Goal: Use online tool/utility: Utilize a website feature to perform a specific function

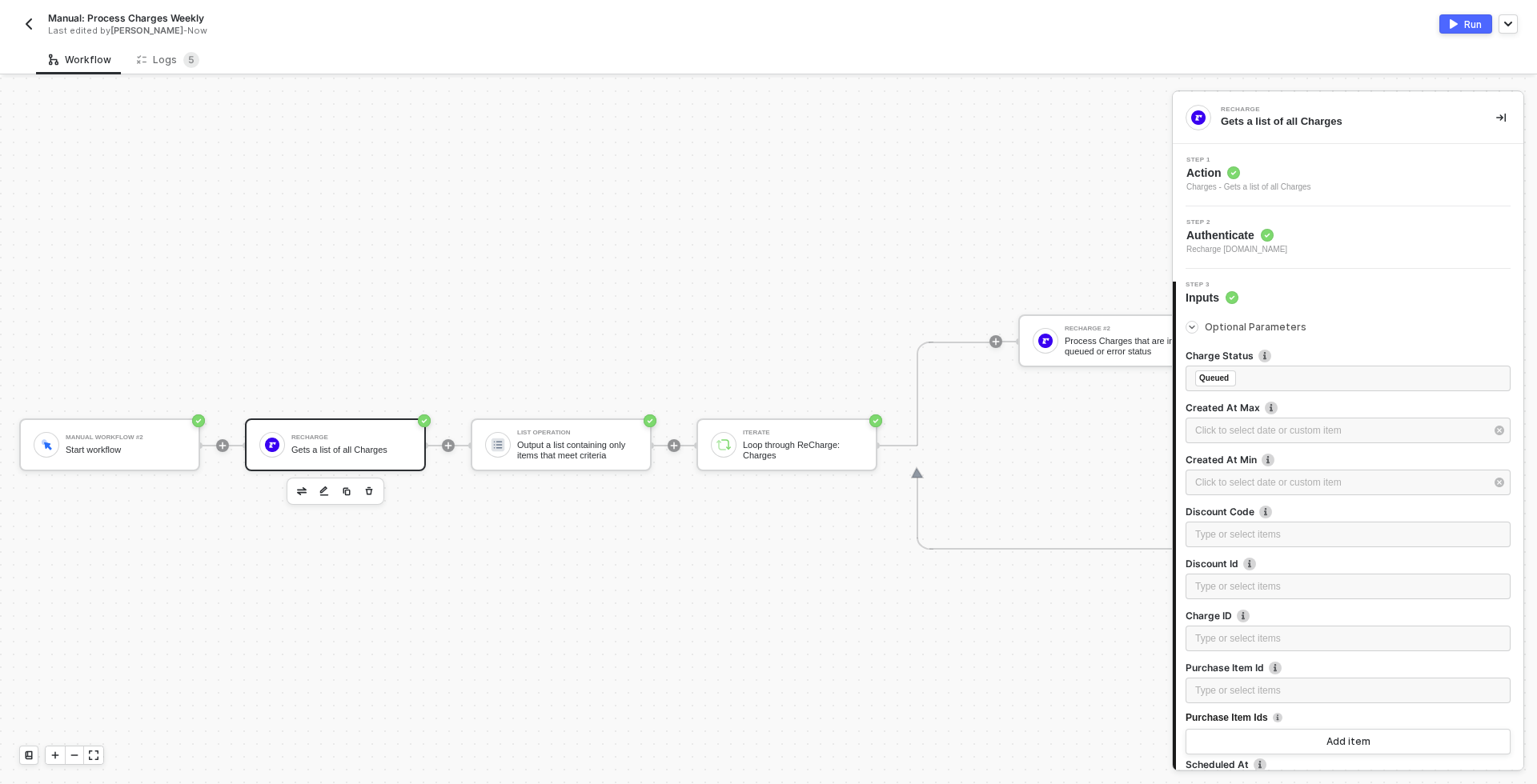
scroll to position [459, 0]
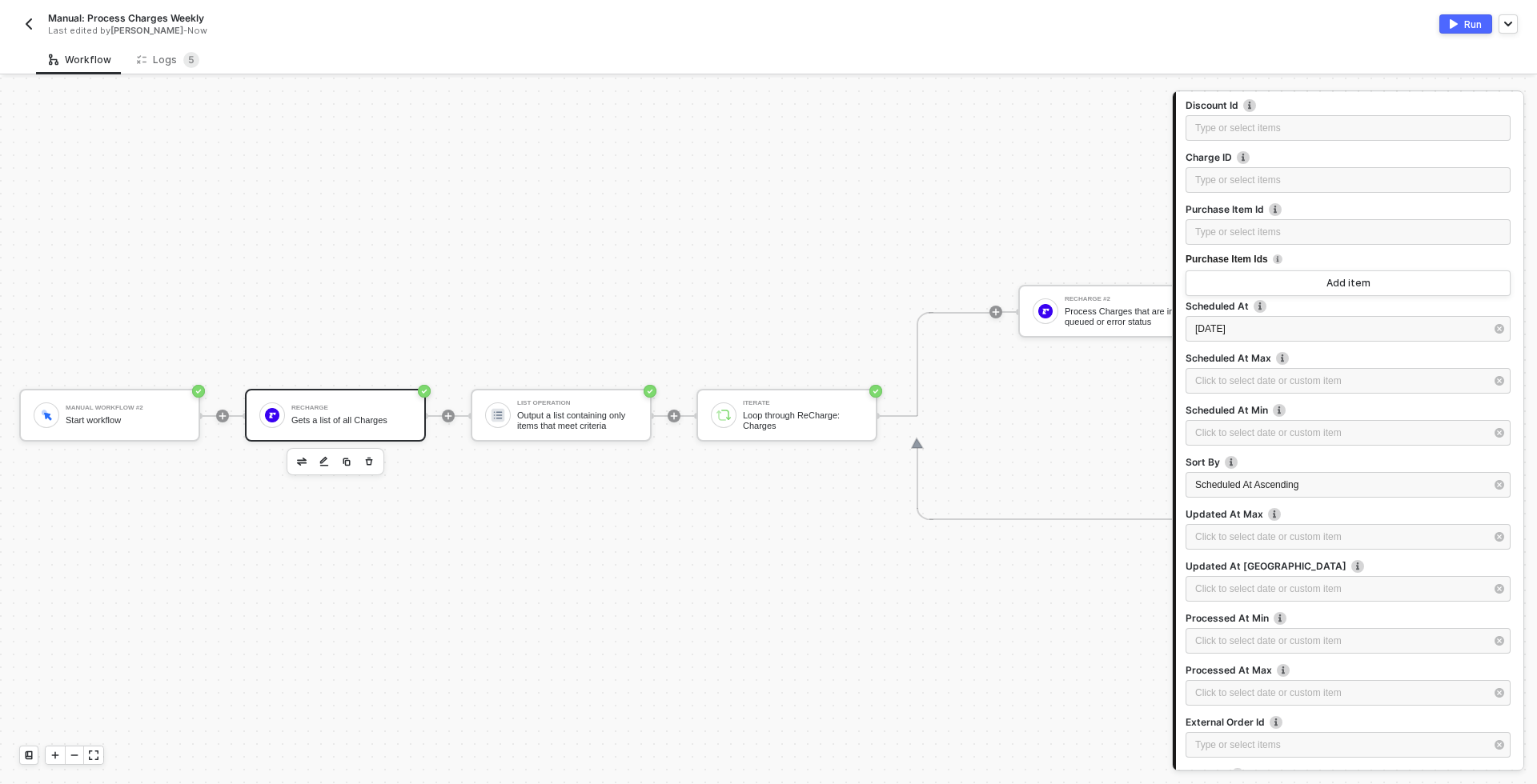
click at [342, 402] on div "ReCharge Gets a list of all Charges" at bounding box center [351, 415] width 120 height 30
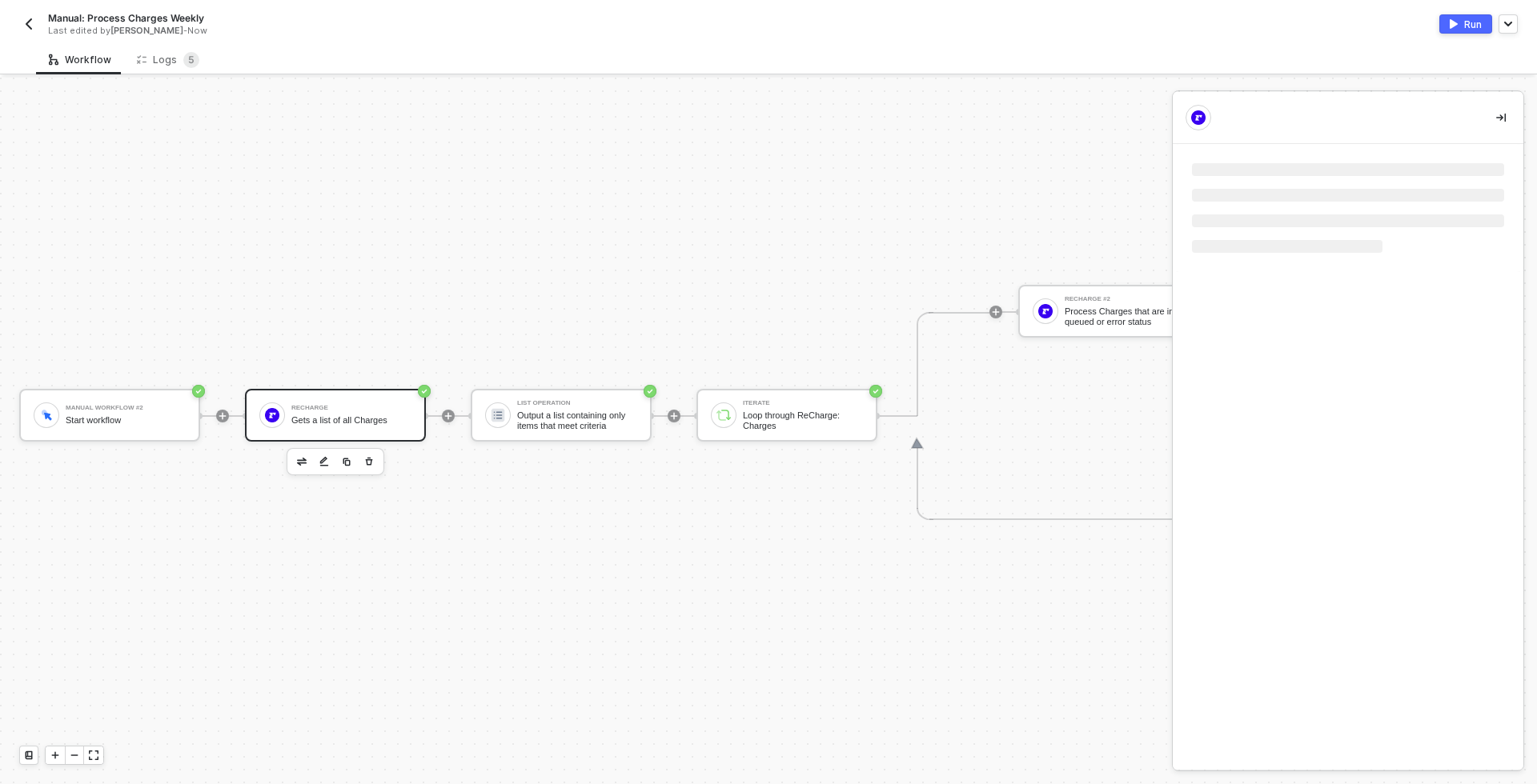
scroll to position [0, 0]
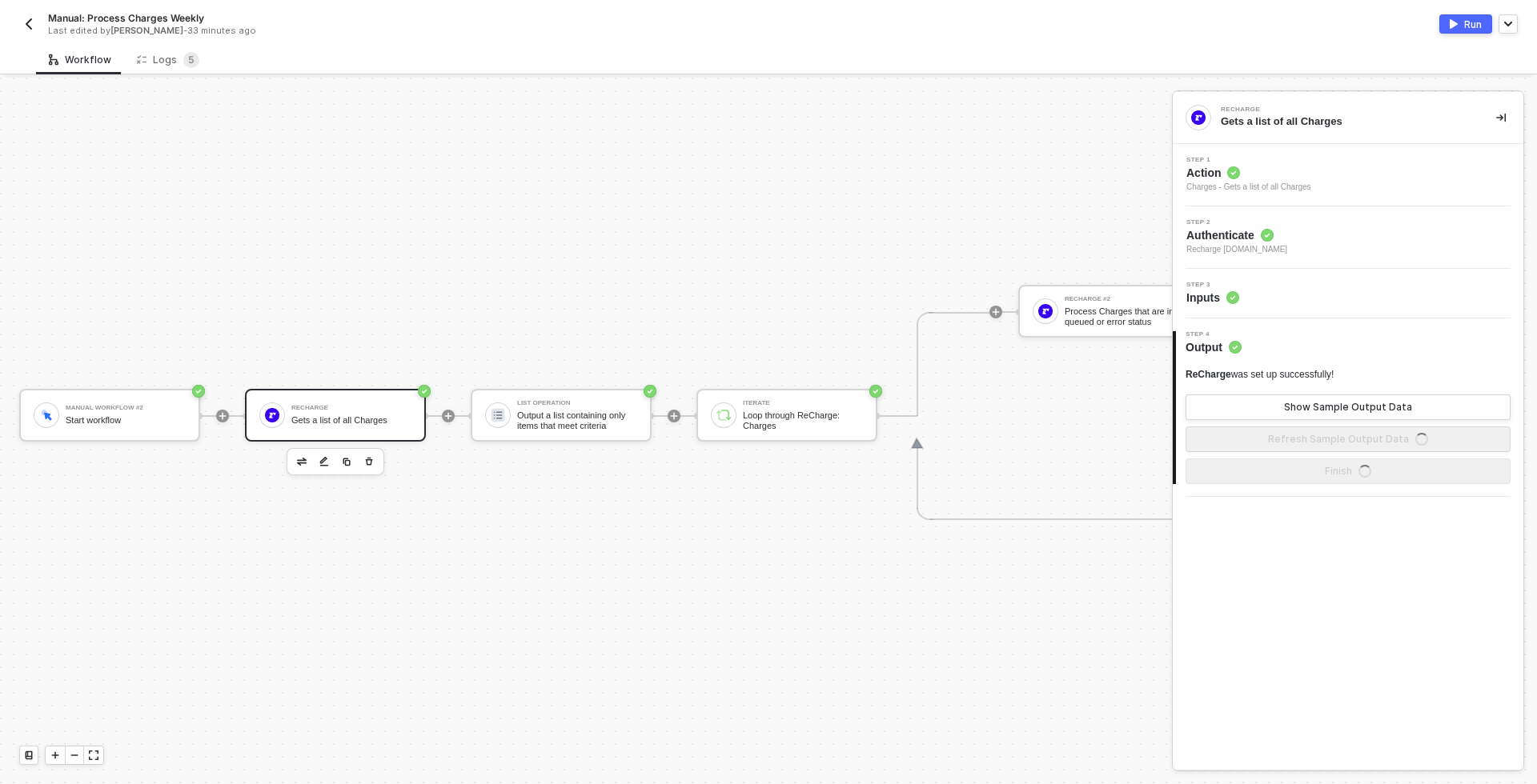
click at [1277, 305] on div "Step 3 Inputs" at bounding box center [1349, 294] width 346 height 24
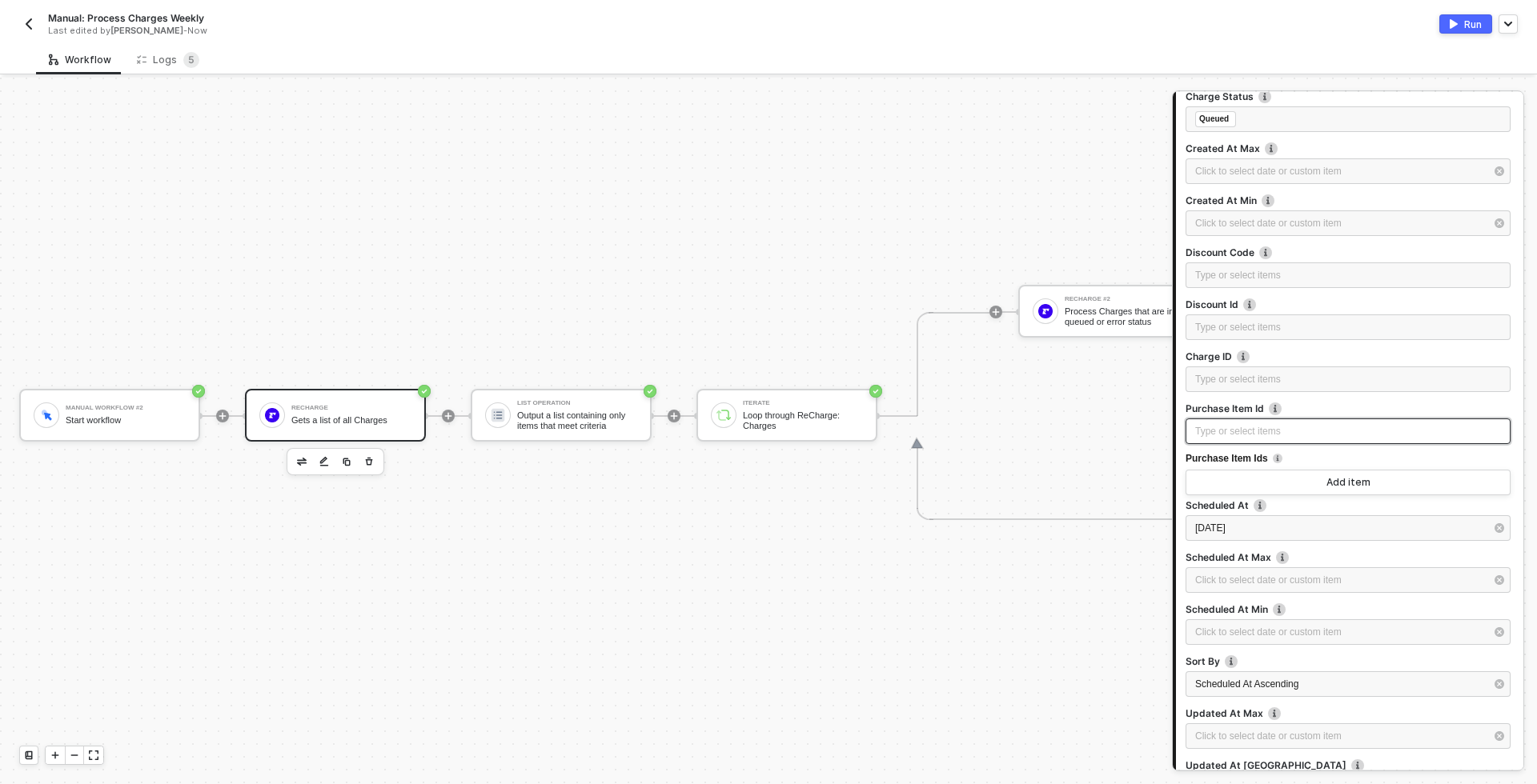
scroll to position [329, 0]
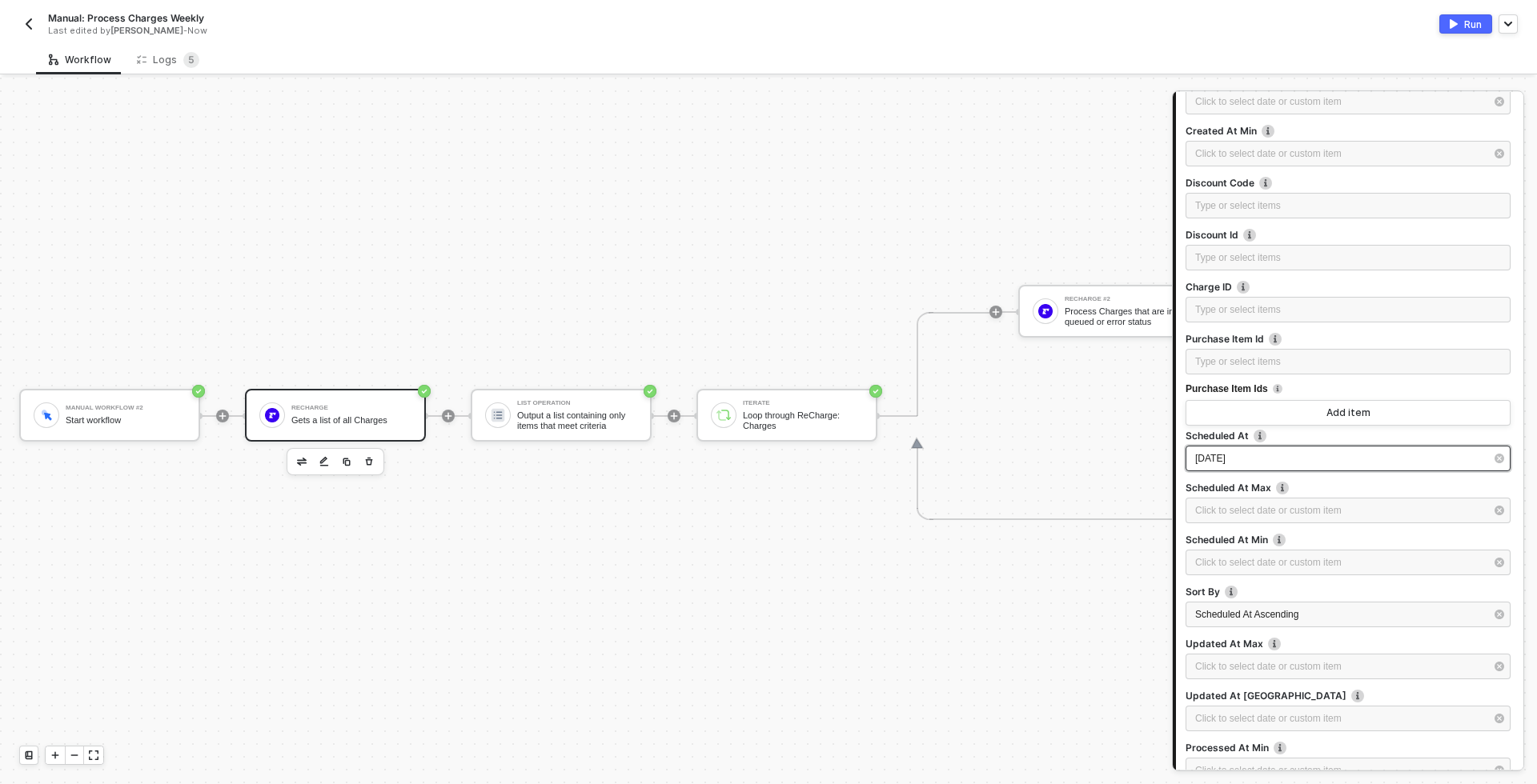
click at [1290, 454] on div "[DATE]" at bounding box center [1339, 459] width 290 height 15
click at [961, 296] on td "19" at bounding box center [954, 306] width 29 height 29
type input "[DATE]"
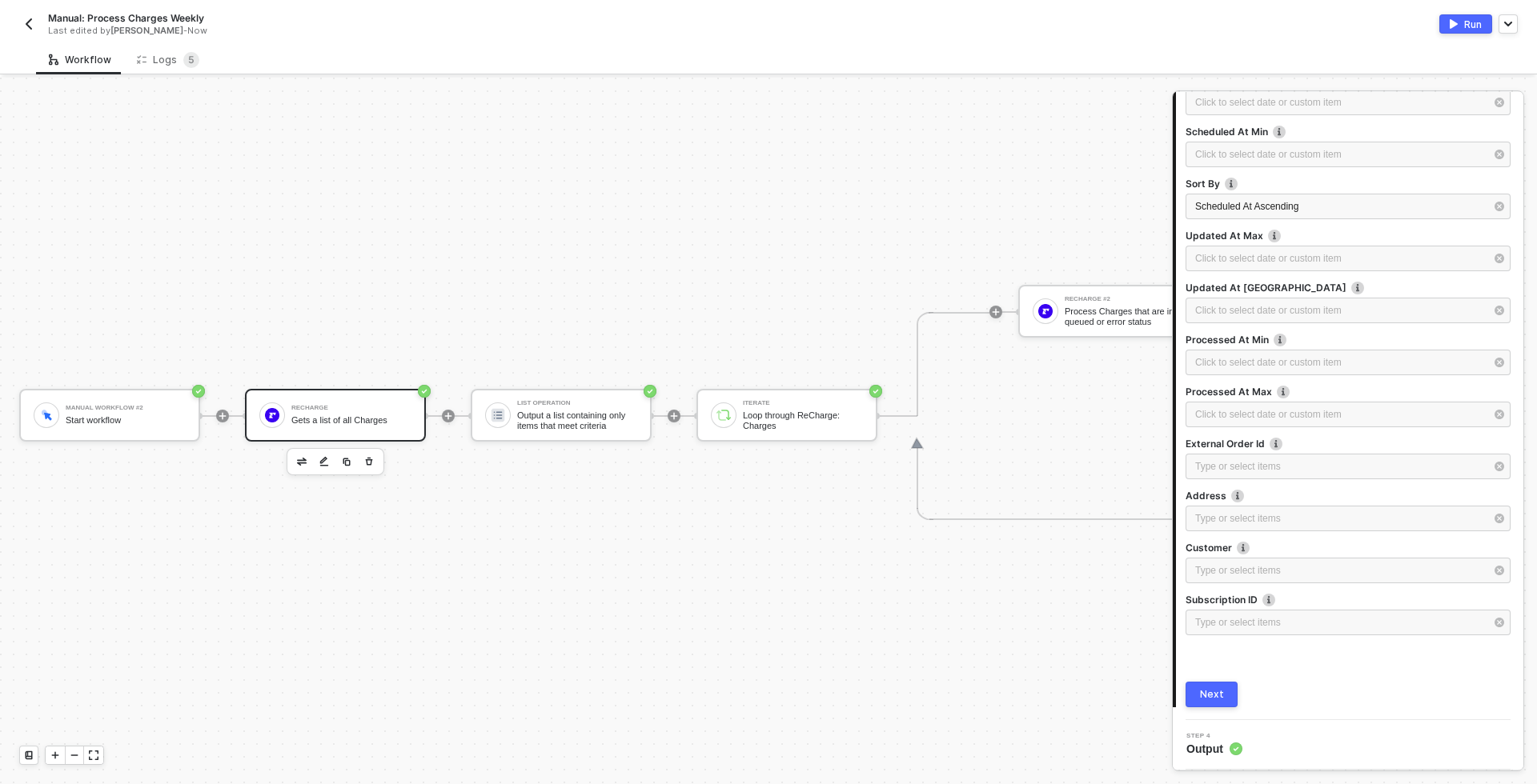
click at [1211, 692] on div "Next" at bounding box center [1212, 695] width 24 height 13
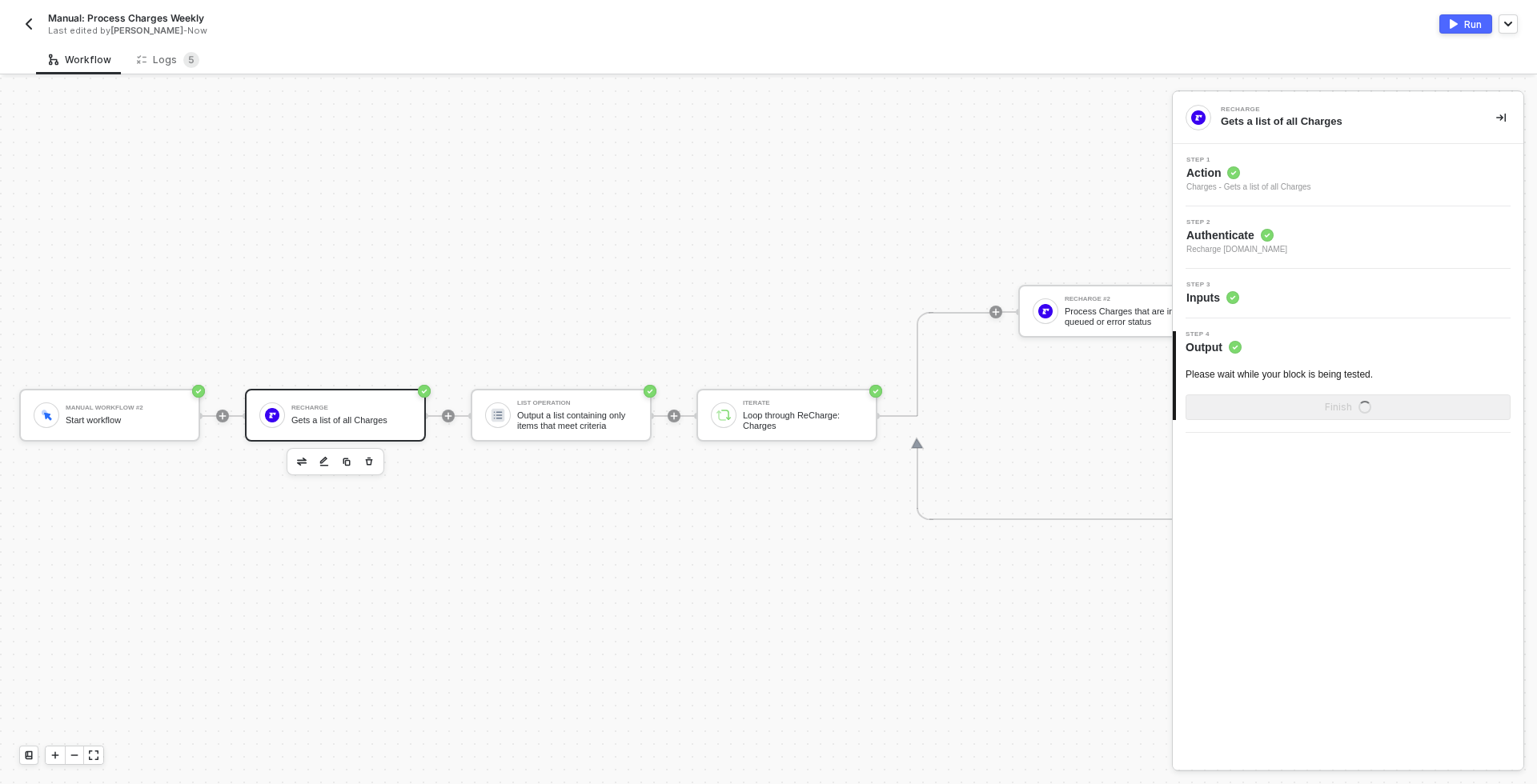
scroll to position [0, 0]
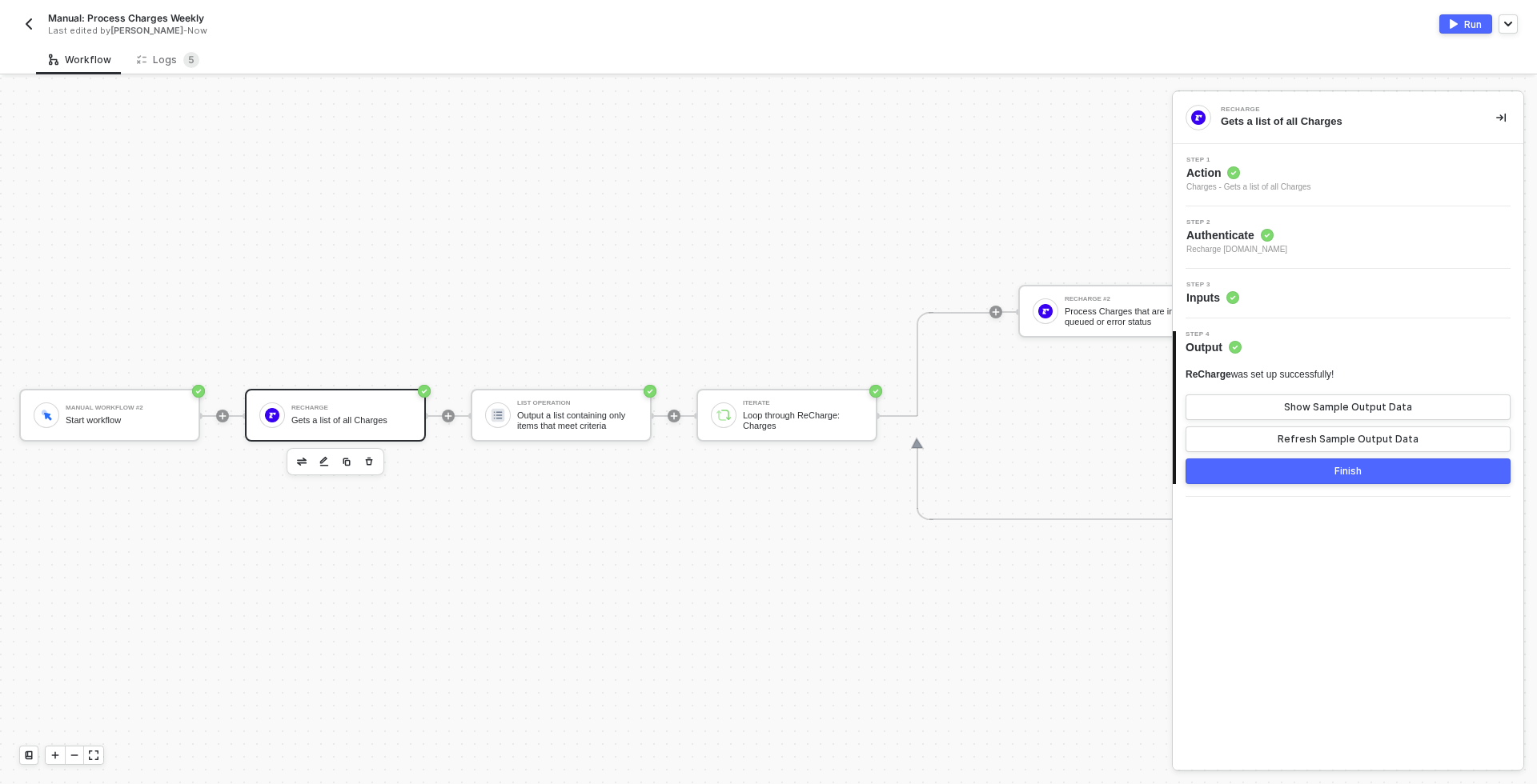
click at [1319, 472] on button "Finish" at bounding box center [1347, 471] width 325 height 25
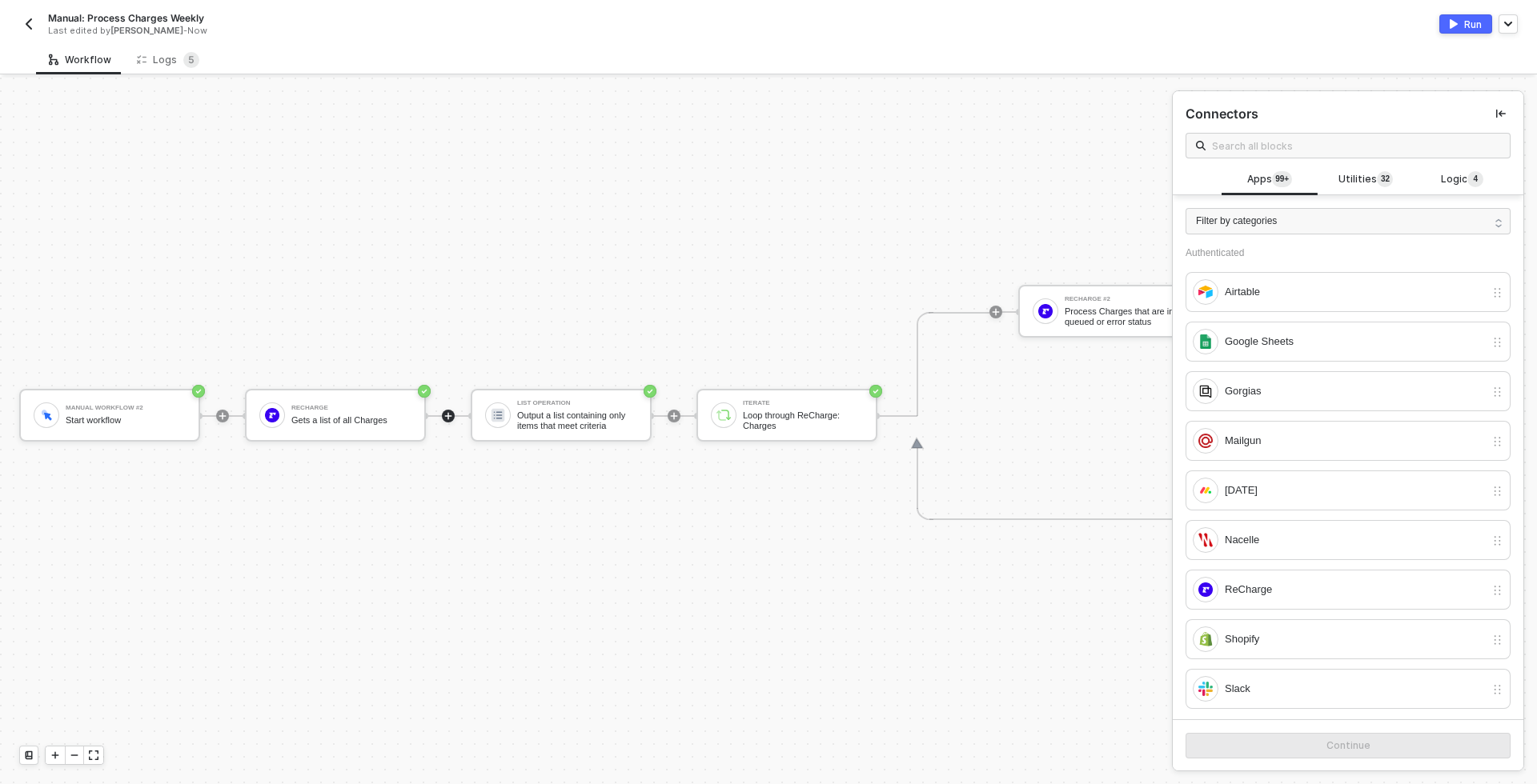
click at [1463, 23] on button "Run" at bounding box center [1466, 23] width 53 height 19
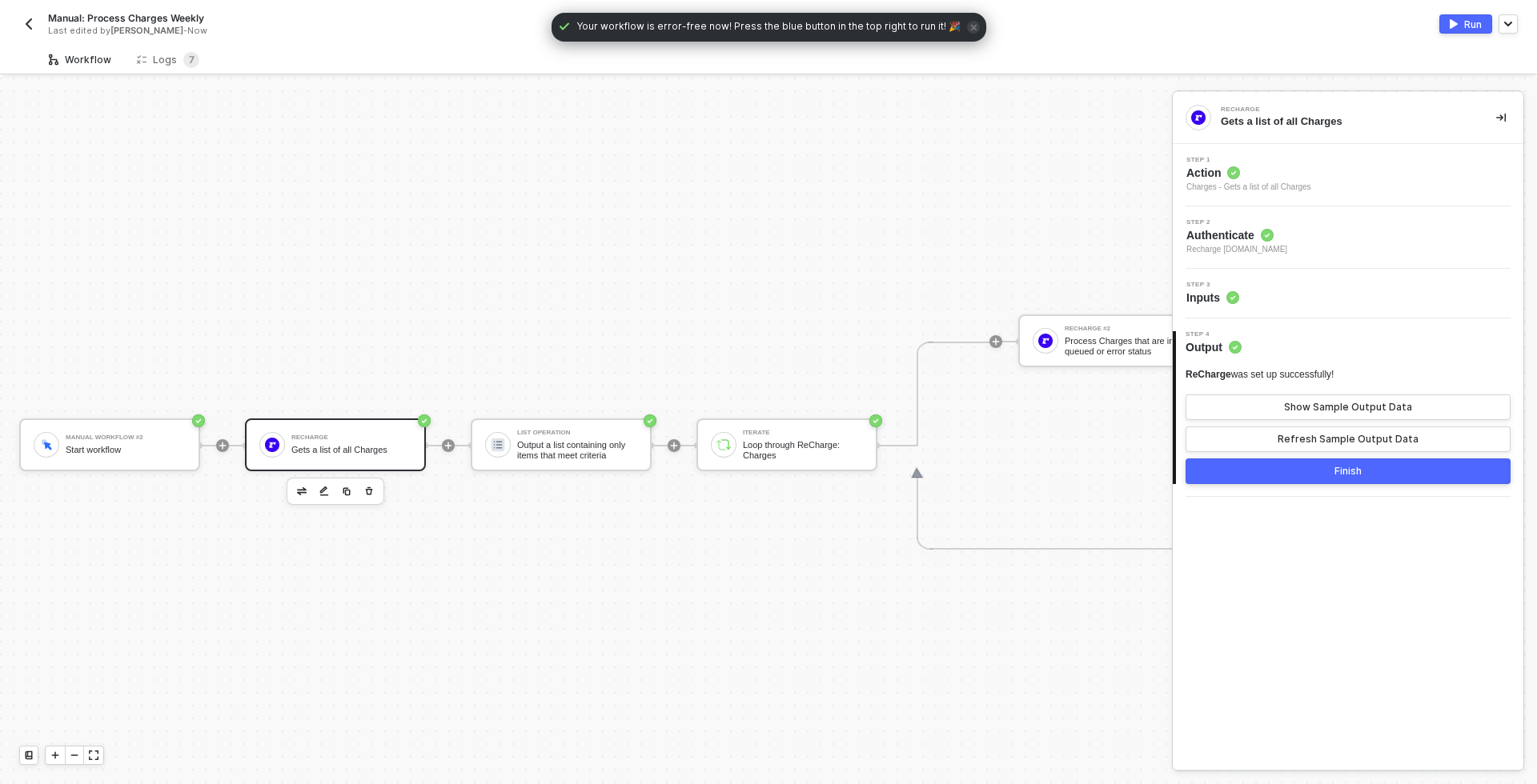
scroll to position [30, 0]
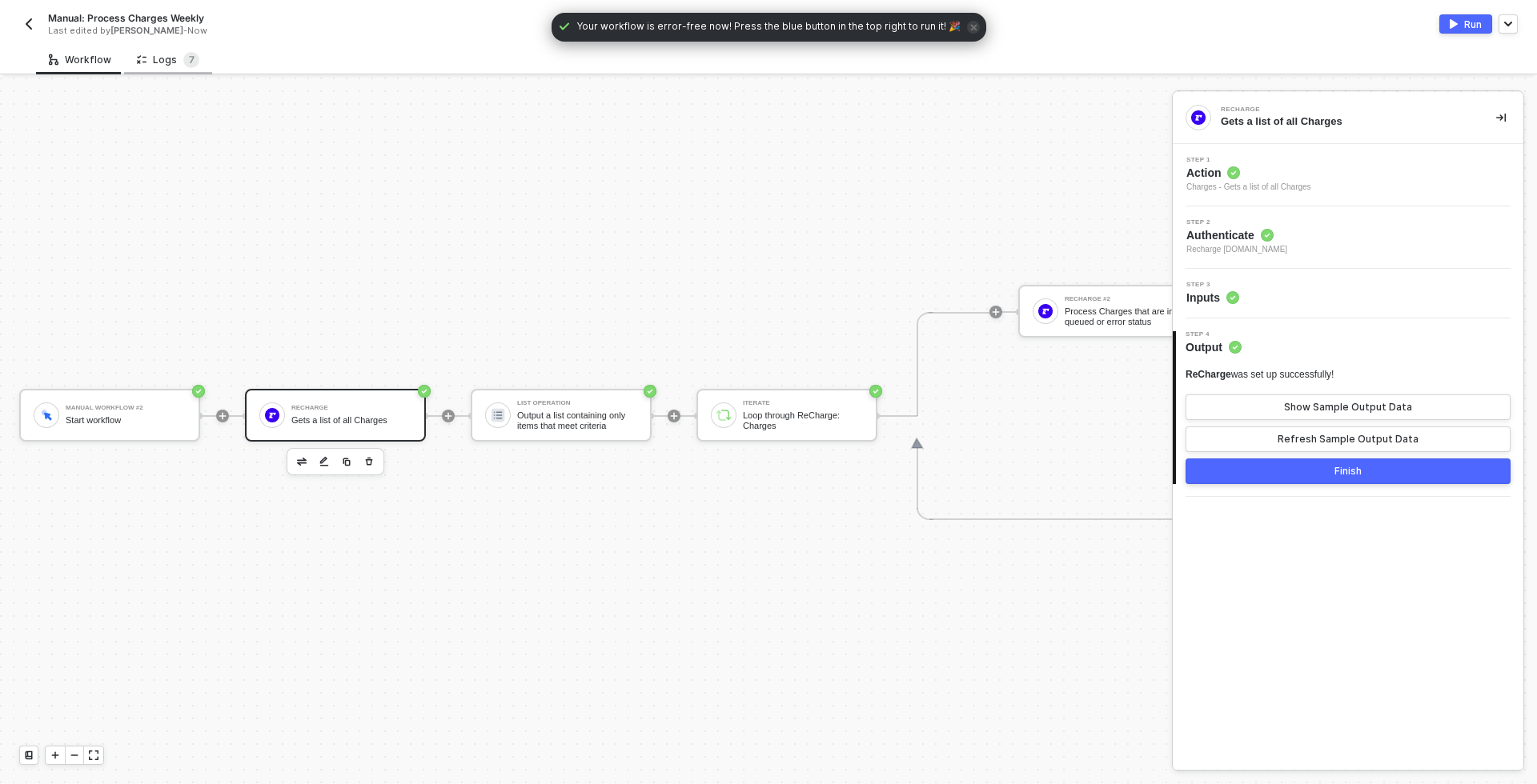
click at [164, 59] on div "Logs 7" at bounding box center [168, 59] width 63 height 16
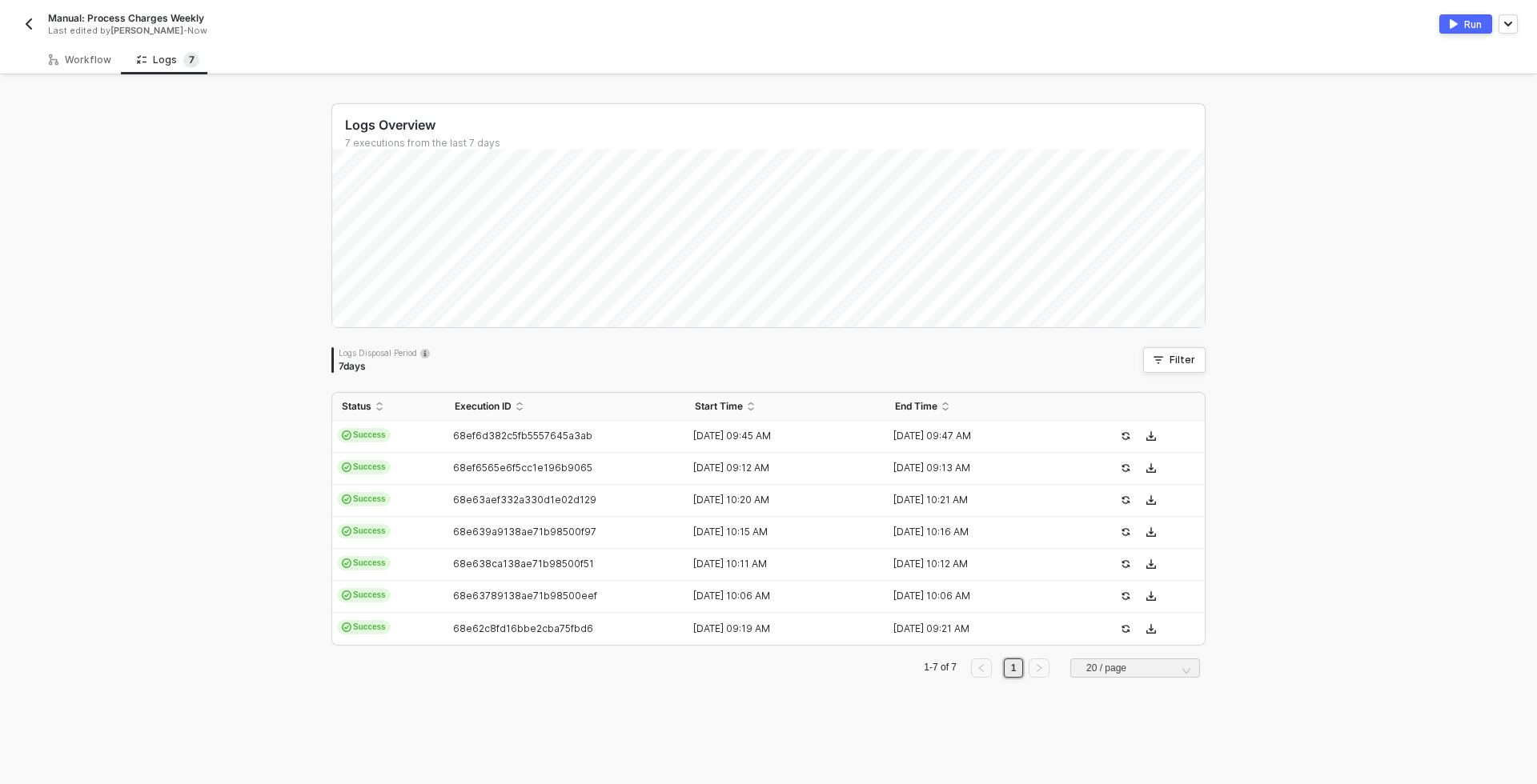
click at [1461, 28] on button "Run" at bounding box center [1466, 23] width 53 height 19
click at [84, 67] on div "Workflow" at bounding box center [80, 60] width 88 height 30
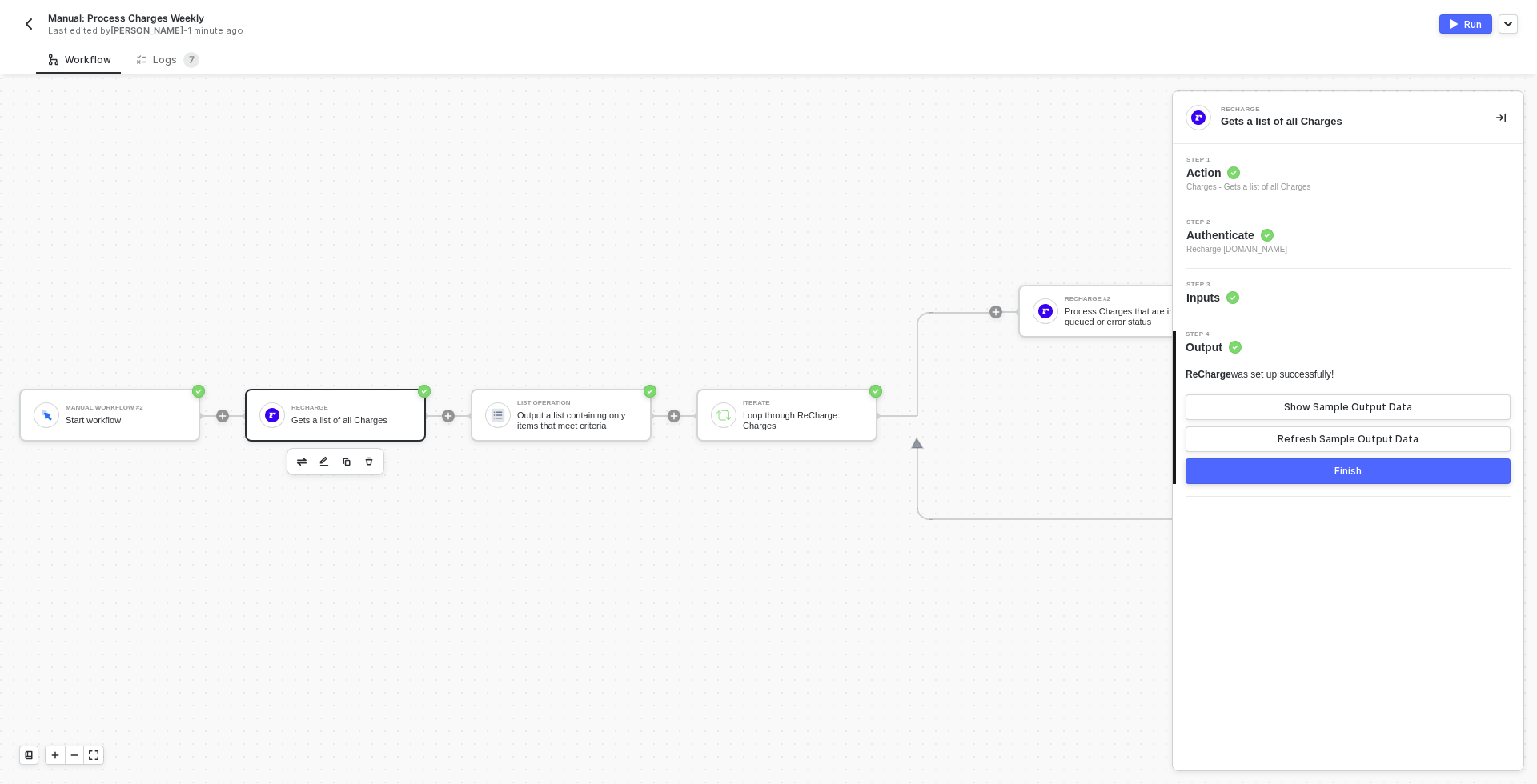
click at [376, 405] on div "ReCharge" at bounding box center [351, 408] width 120 height 7
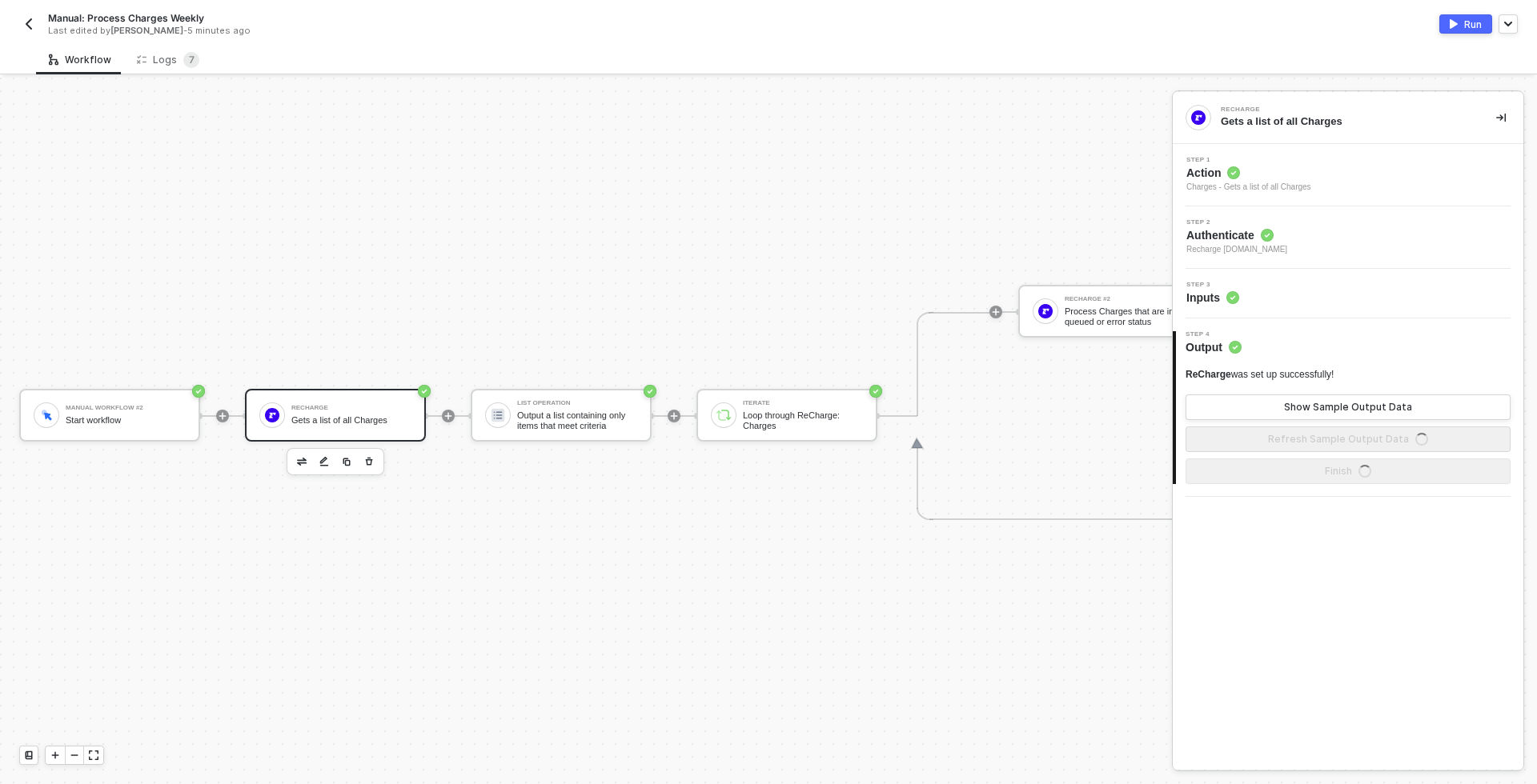
click at [1260, 288] on div "Step 3 Inputs" at bounding box center [1349, 294] width 346 height 24
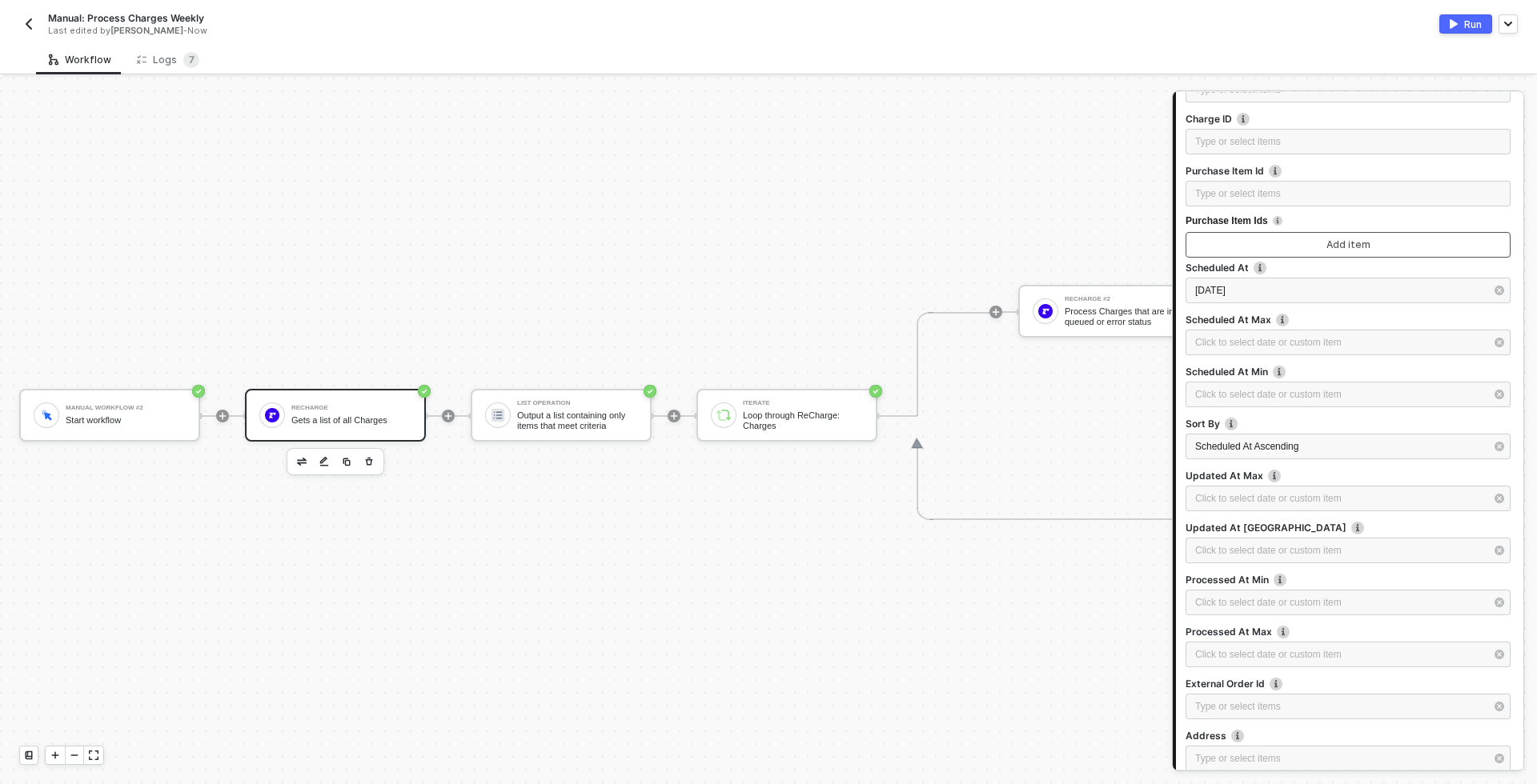
scroll to position [430, 0]
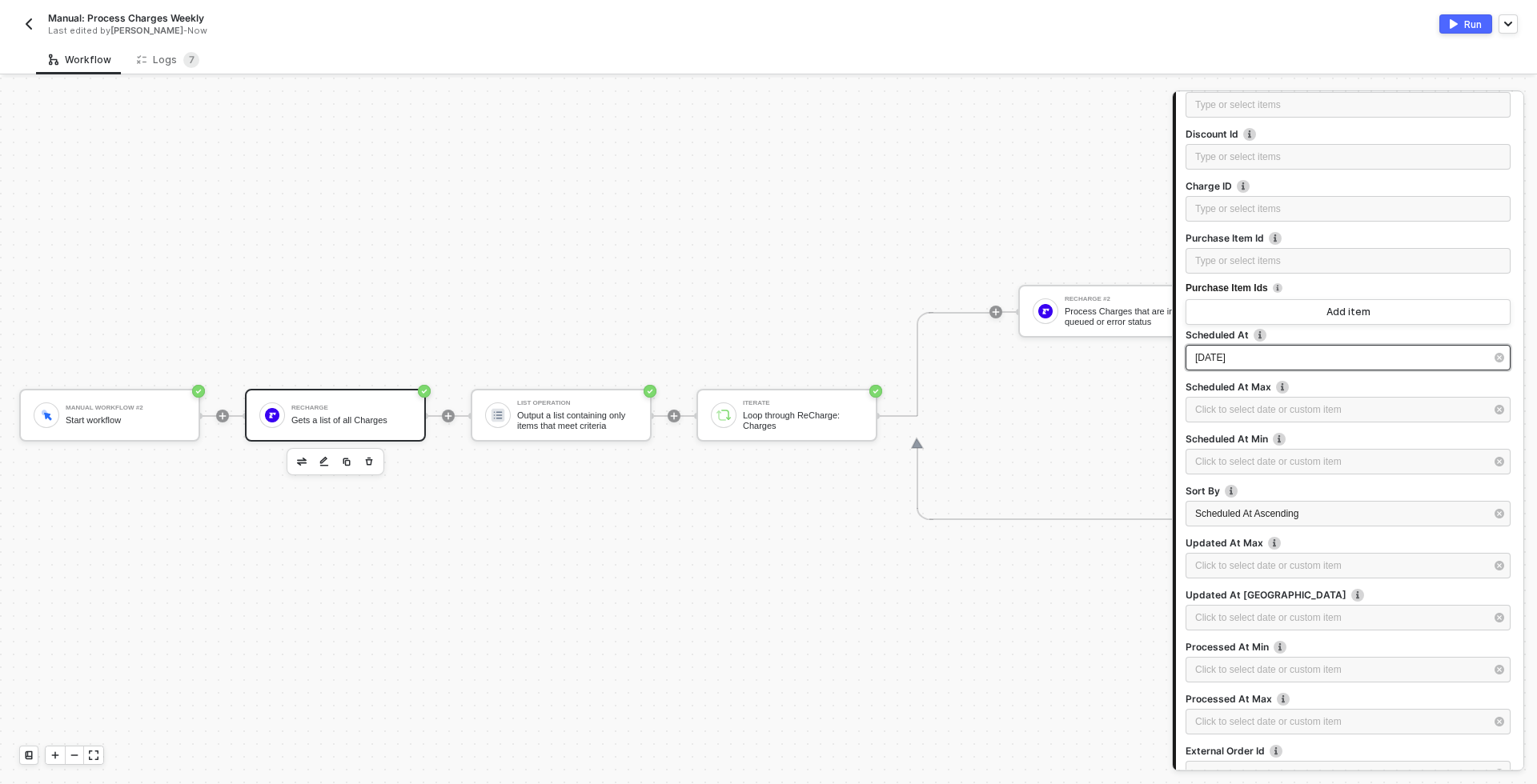
click at [1287, 360] on div "[DATE]" at bounding box center [1339, 358] width 290 height 15
click at [982, 307] on div "20" at bounding box center [983, 306] width 19 height 19
type input "[DATE]"
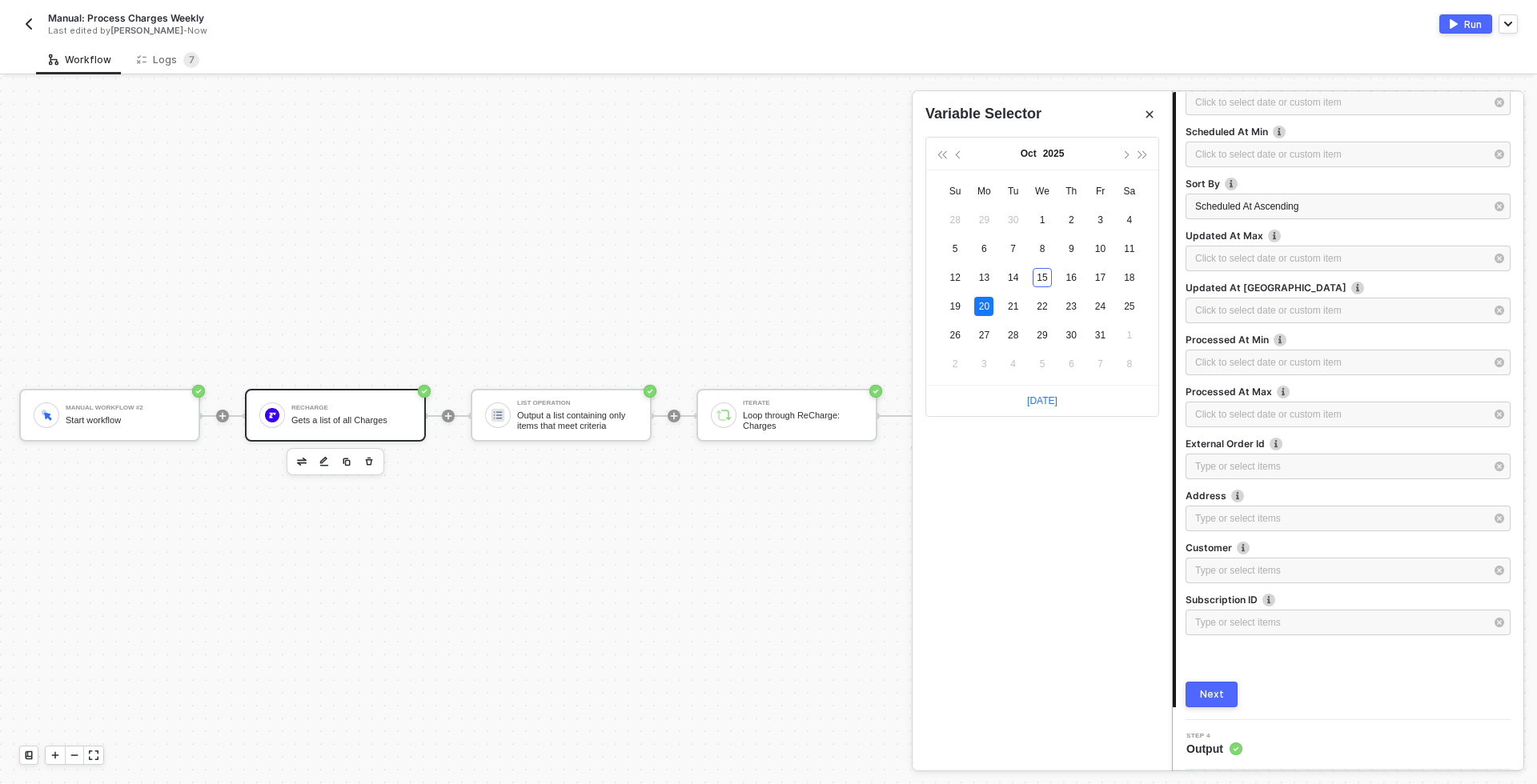
click at [1202, 698] on div "Next" at bounding box center [1212, 695] width 24 height 13
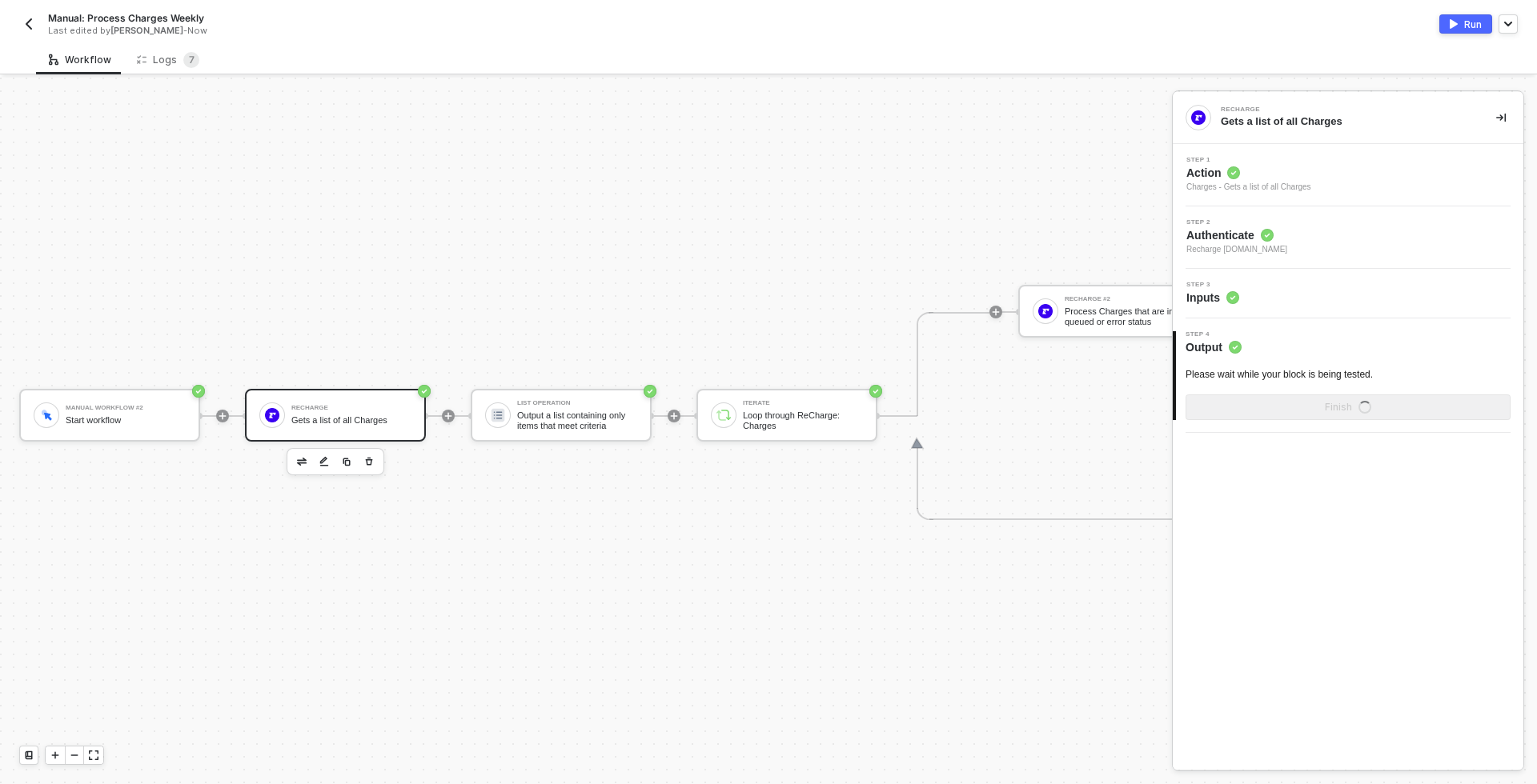
scroll to position [0, 0]
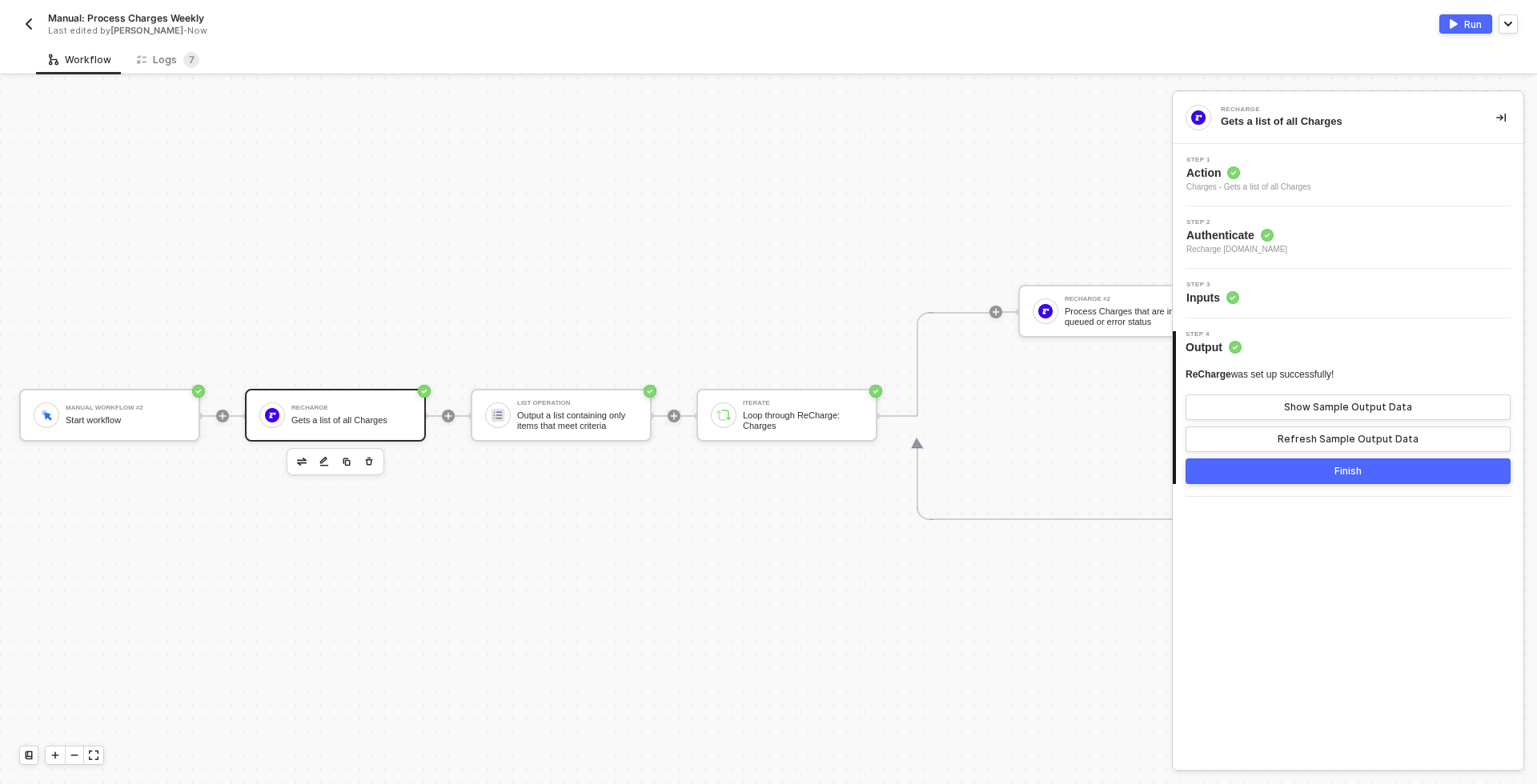
click at [1306, 470] on button "Finish" at bounding box center [1347, 471] width 325 height 25
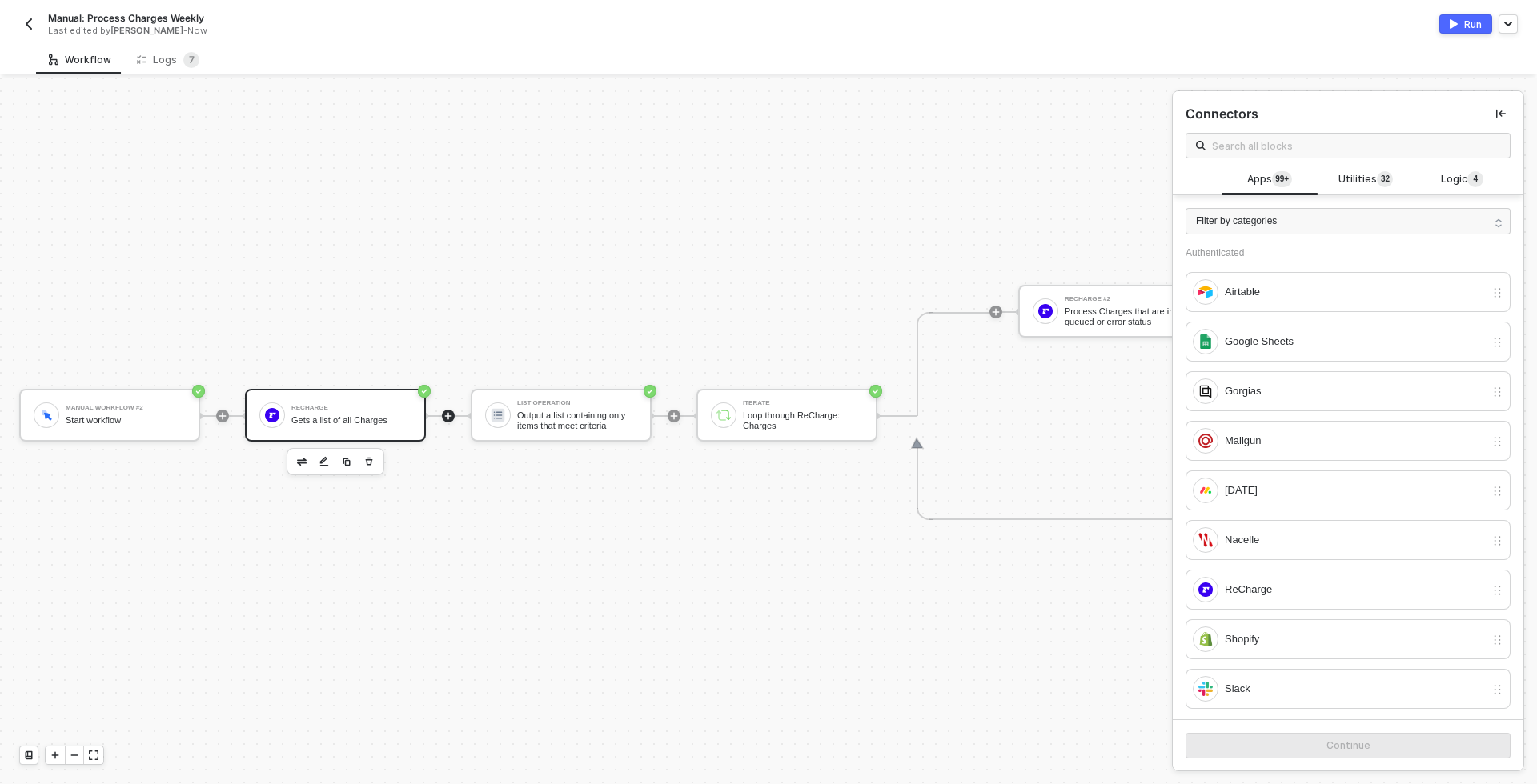
click at [354, 424] on div "Gets a list of all Charges" at bounding box center [351, 420] width 120 height 10
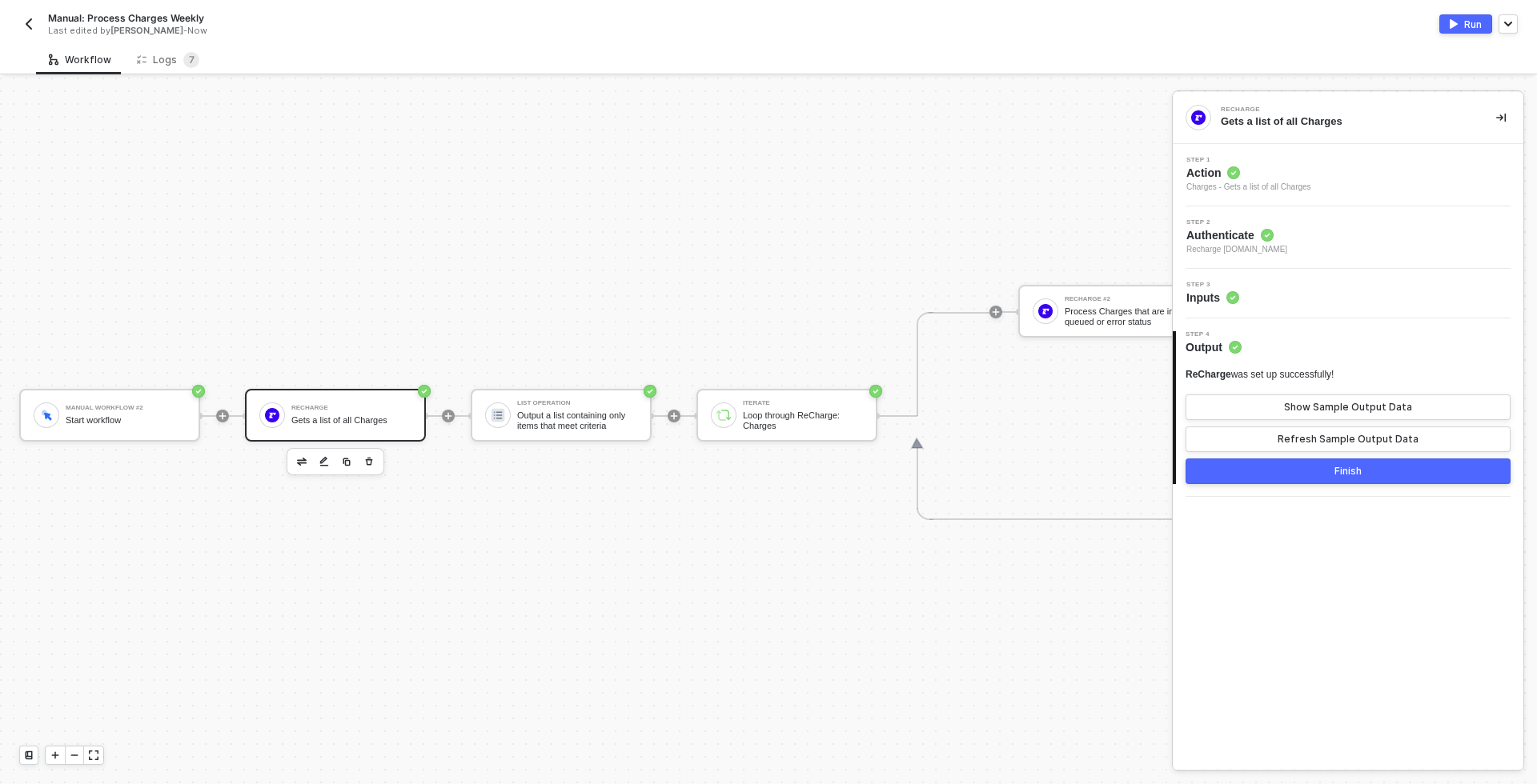
click at [343, 411] on div "ReCharge Gets a list of all Charges" at bounding box center [351, 415] width 120 height 30
click at [1287, 295] on div "Step 3 Inputs" at bounding box center [1349, 294] width 346 height 24
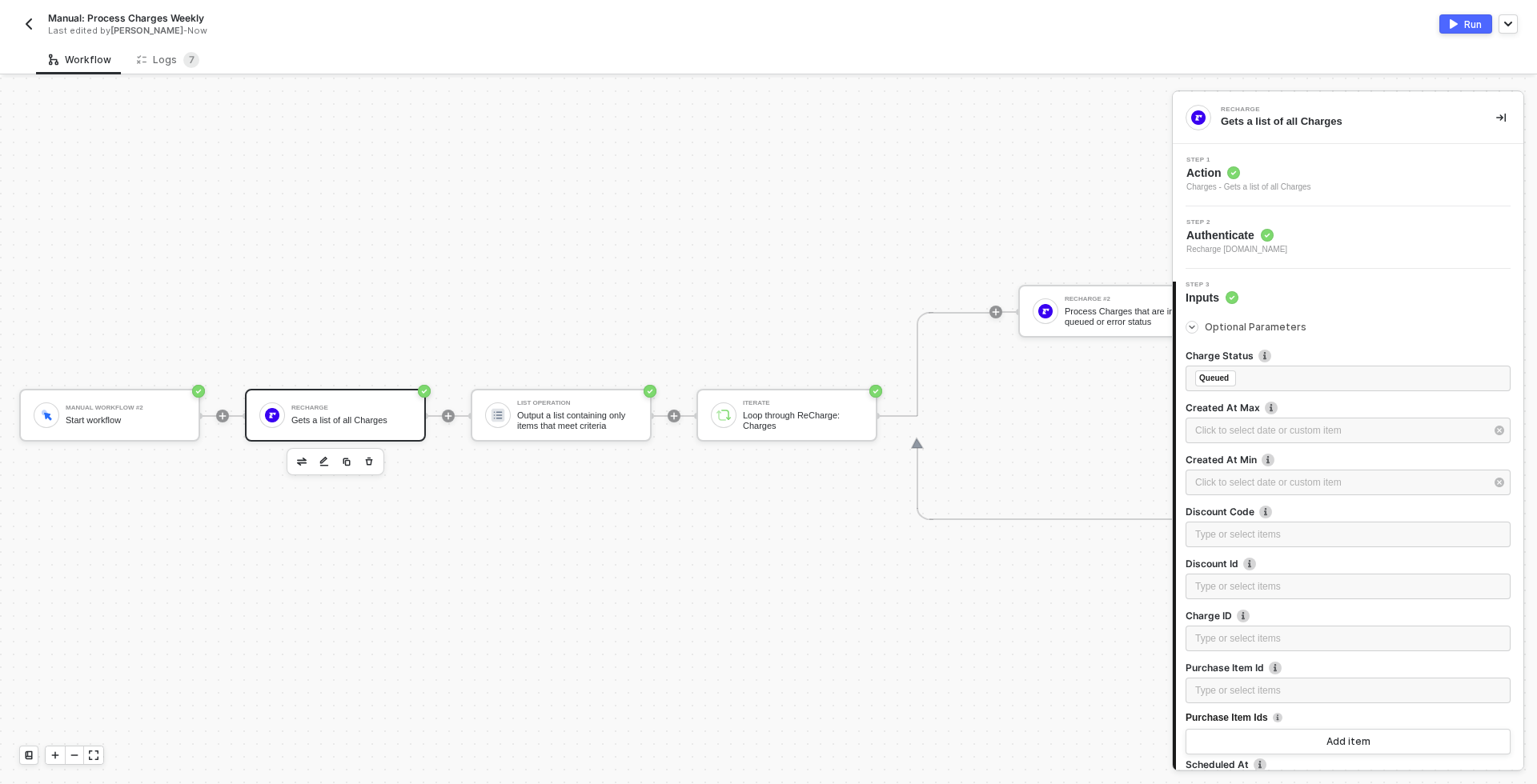
click at [1469, 26] on div "Run" at bounding box center [1472, 24] width 18 height 14
